Goal: Information Seeking & Learning: Learn about a topic

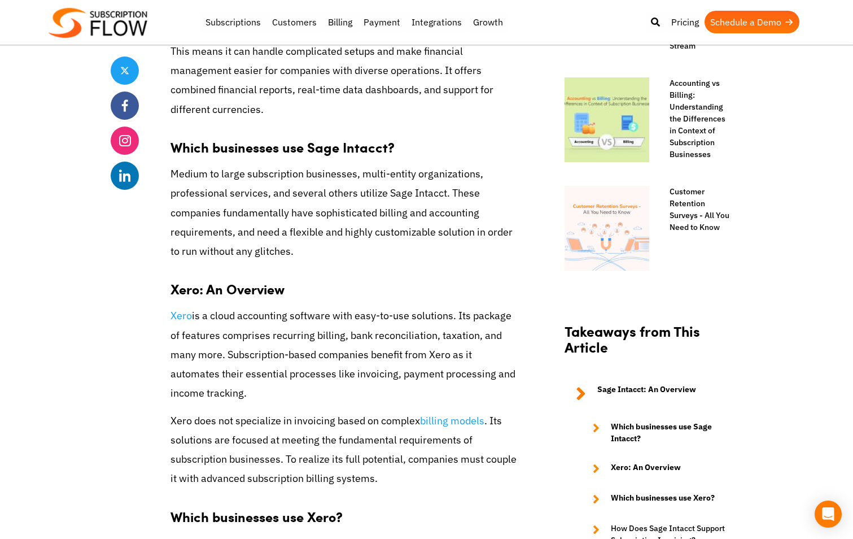
scroll to position [845, 0]
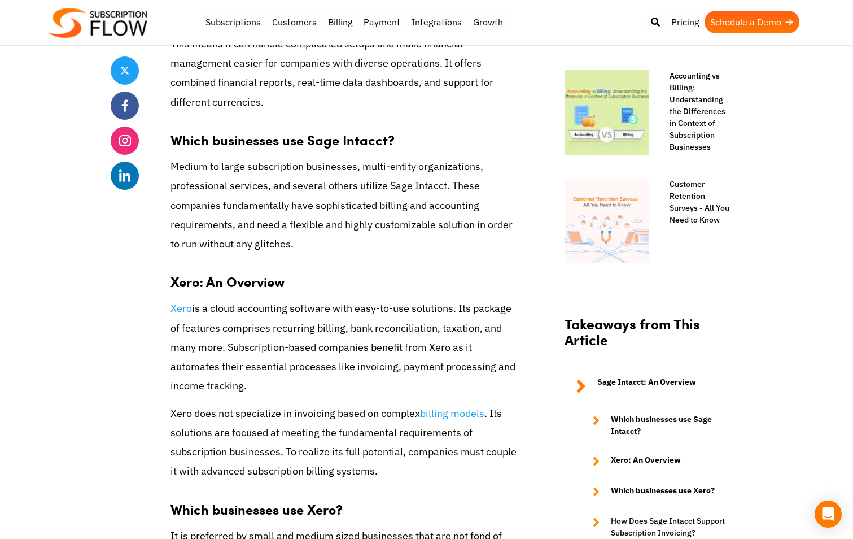
click at [450, 407] on link "billing models" at bounding box center [452, 414] width 64 height 14
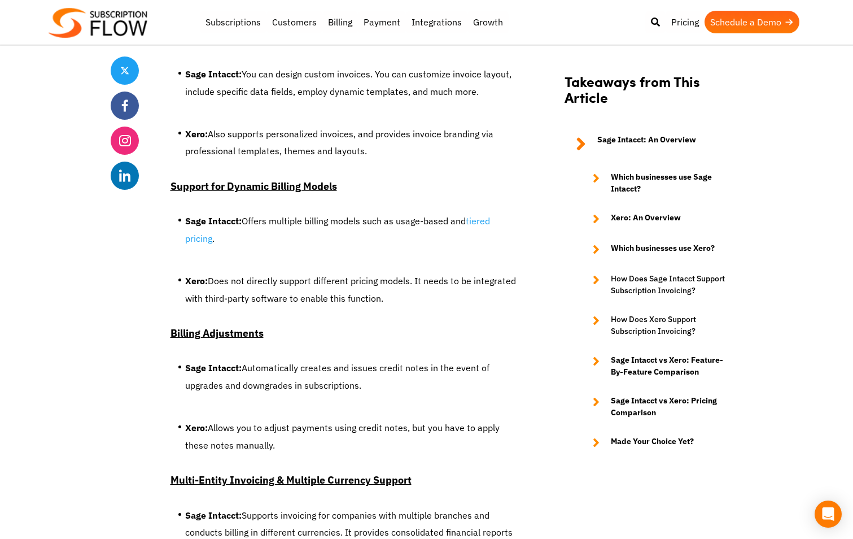
scroll to position [3921, 0]
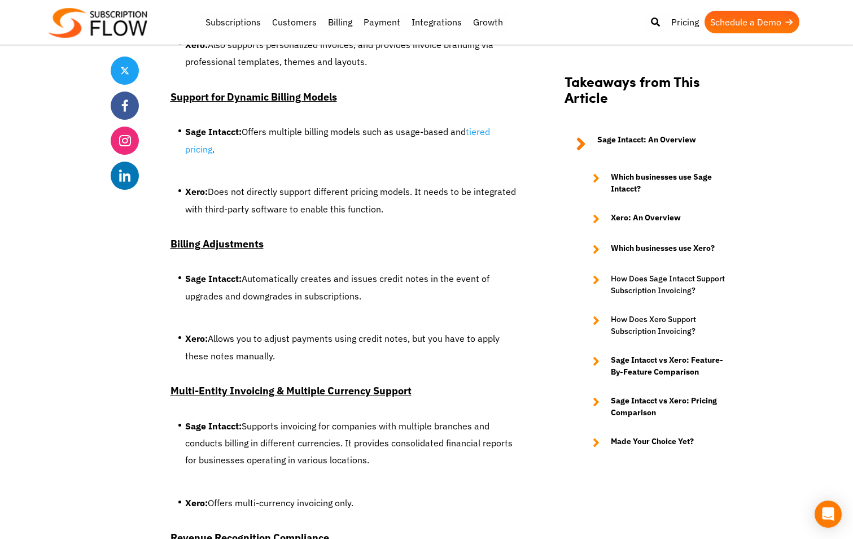
drag, startPoint x: 640, startPoint y: 409, endPoint x: 685, endPoint y: 461, distance: 68.1
click at [685, 461] on section "Takeaways from This Article Sage Intacct: An Overview Which businesses use Sage…" at bounding box center [648, 267] width 190 height 420
click at [650, 399] on strong "Sage Intacct vs Xero: Pricing Comparison" at bounding box center [671, 407] width 121 height 24
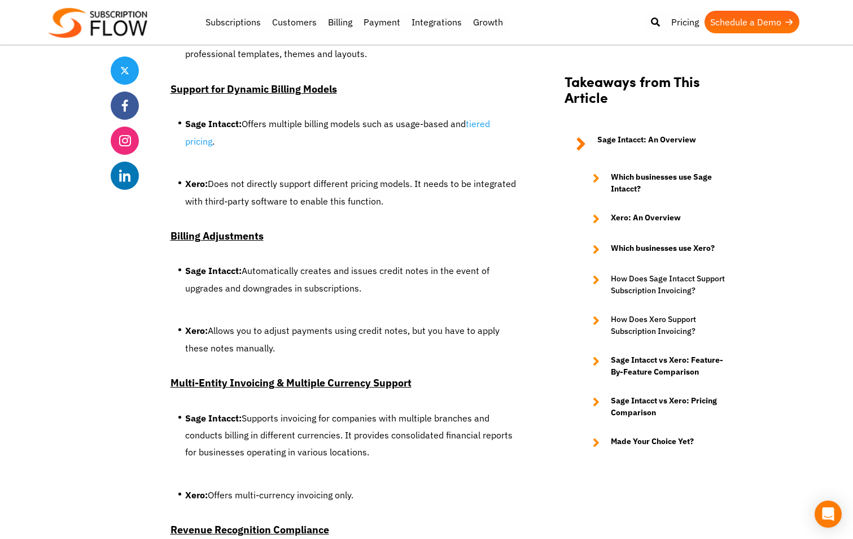
click at [650, 399] on strong "Sage Intacct vs Xero: Pricing Comparison" at bounding box center [671, 407] width 121 height 24
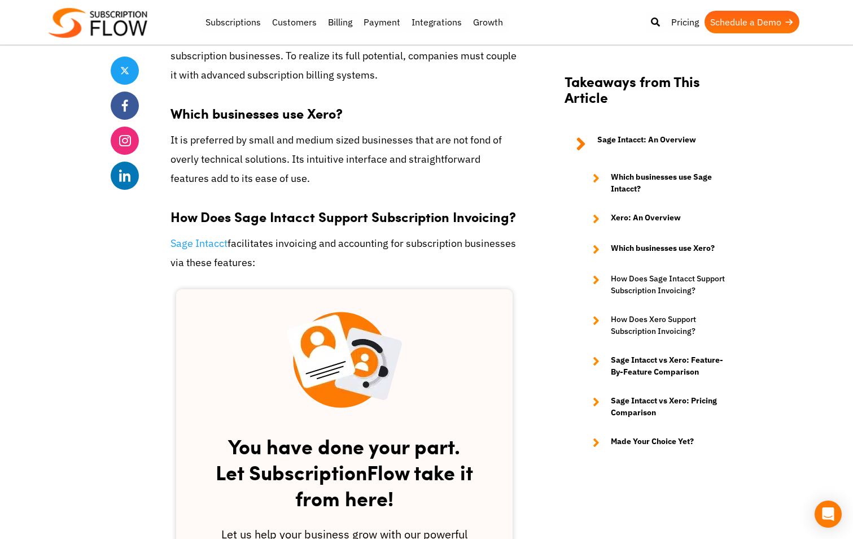
scroll to position [1249, 0]
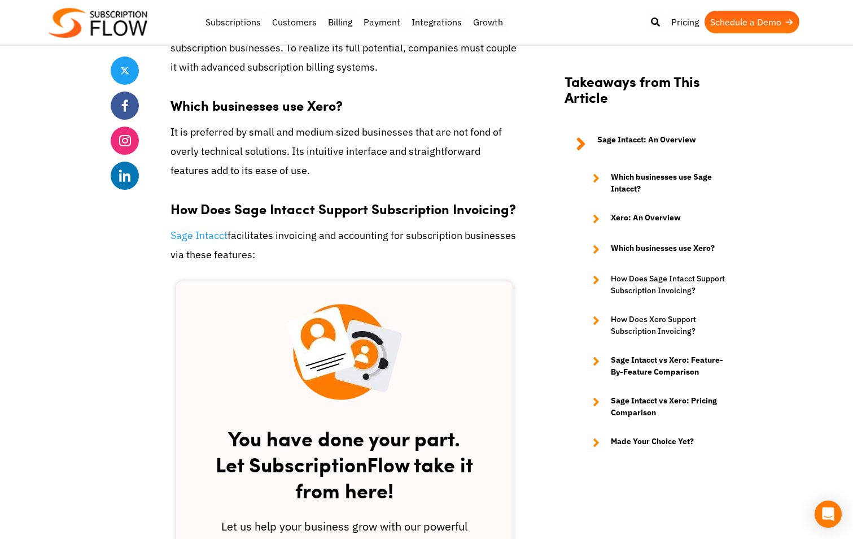
click at [638, 177] on strong "Which businesses use Sage Intacct?" at bounding box center [671, 183] width 121 height 24
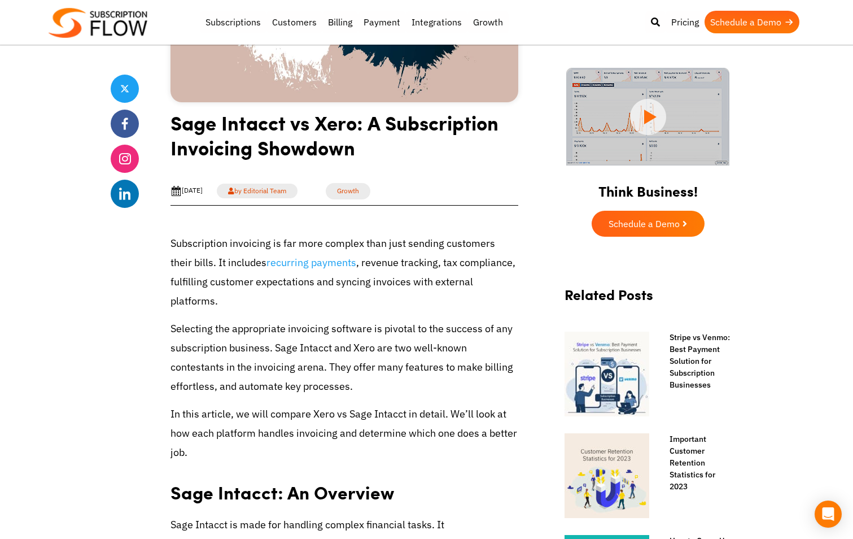
scroll to position [0, 0]
